Goal: Navigation & Orientation: Go to known website

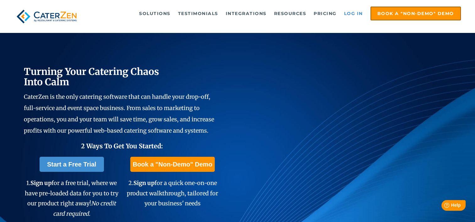
click at [347, 11] on link "Log in" at bounding box center [353, 13] width 25 height 13
click at [356, 14] on link "Log in" at bounding box center [353, 13] width 25 height 13
click at [354, 12] on link "Log in" at bounding box center [353, 13] width 25 height 13
click at [350, 15] on link "Log in" at bounding box center [353, 13] width 25 height 13
click at [357, 13] on link "Log in" at bounding box center [353, 13] width 25 height 13
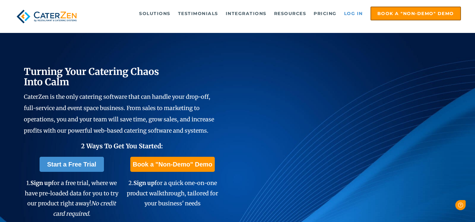
click at [359, 14] on link "Log in" at bounding box center [353, 13] width 25 height 13
click at [349, 11] on link "Log in" at bounding box center [353, 13] width 25 height 13
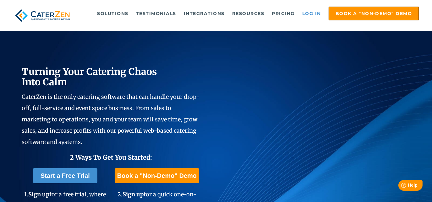
click at [317, 13] on link "Log in" at bounding box center [311, 13] width 25 height 13
